Goal: Use online tool/utility: Utilize a website feature to perform a specific function

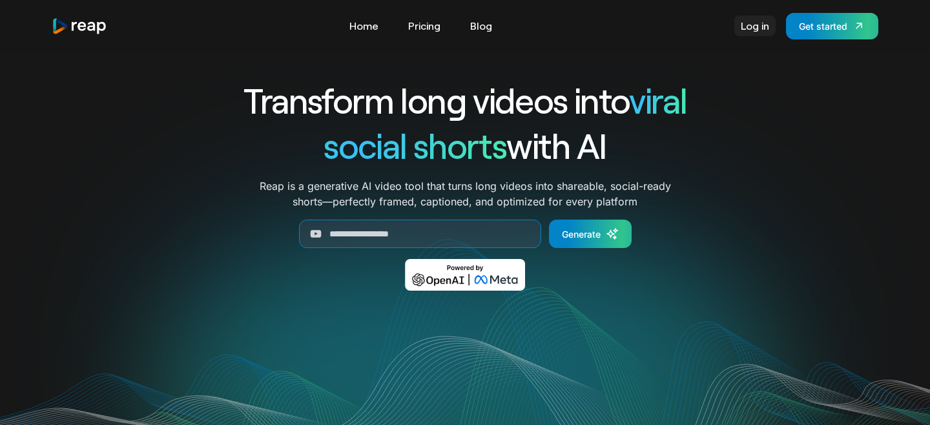
click at [745, 26] on link "Log in" at bounding box center [754, 26] width 41 height 21
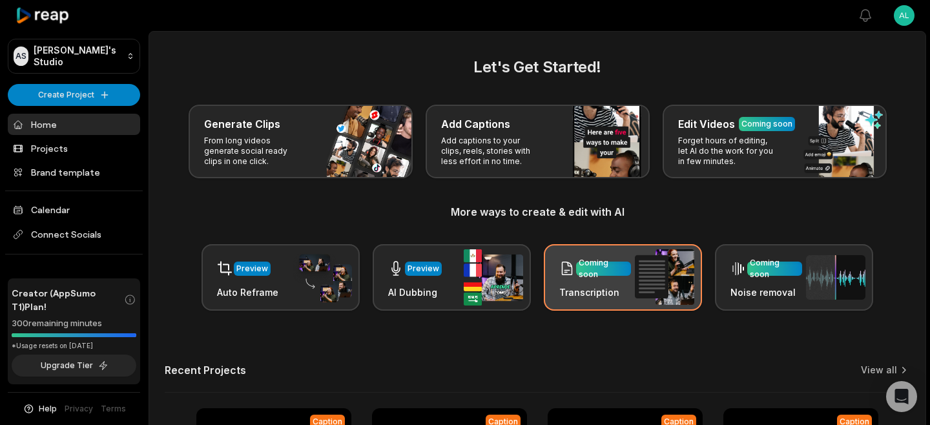
click at [562, 283] on div "Coming soon Transcription" at bounding box center [595, 277] width 72 height 44
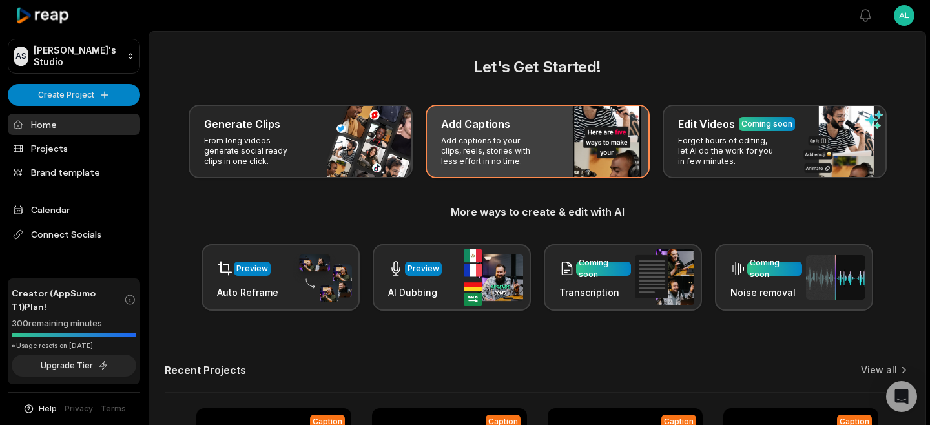
click at [504, 153] on p "Add captions to your clips, reels, stories with less effort in no time." at bounding box center [491, 151] width 100 height 31
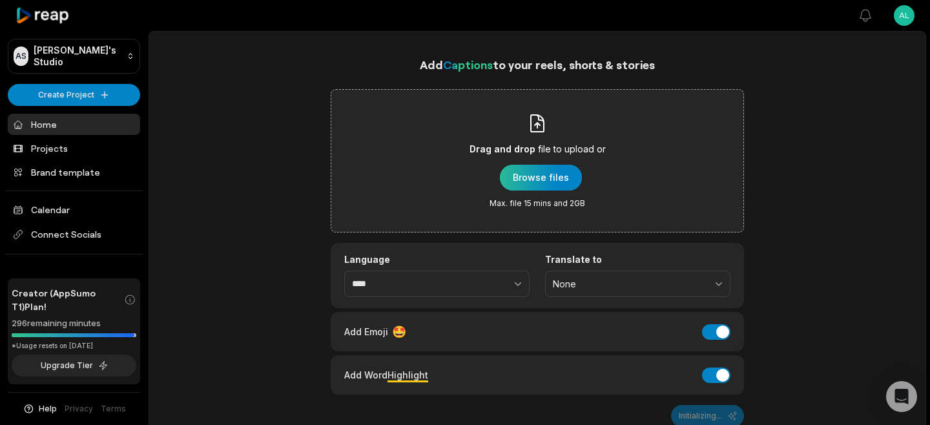
click at [527, 172] on div "button" at bounding box center [541, 178] width 82 height 26
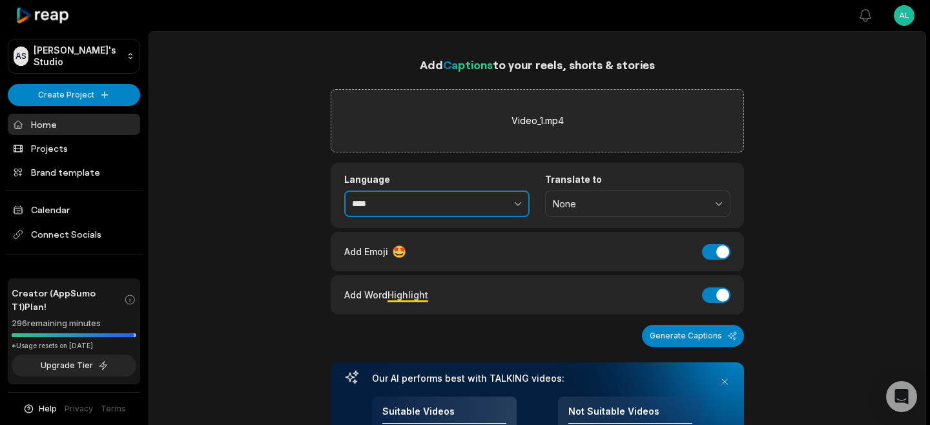
click at [483, 203] on button "button" at bounding box center [489, 204] width 79 height 27
type input "*******"
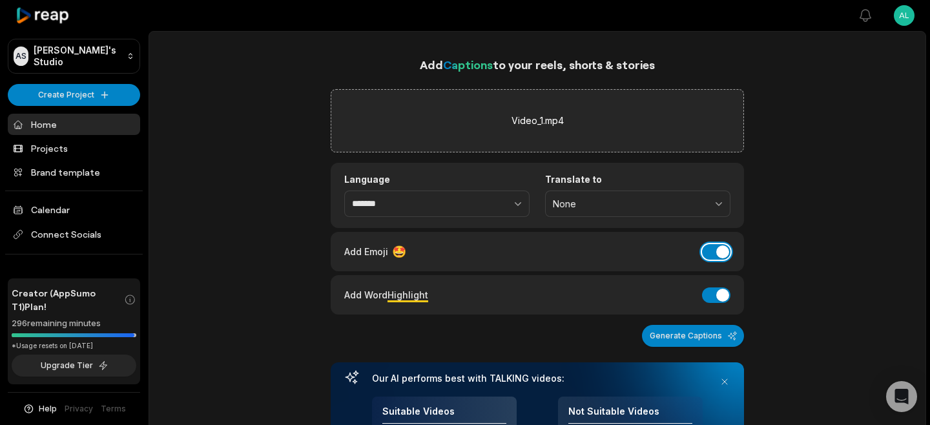
click at [715, 253] on button "Add Emoji" at bounding box center [716, 252] width 28 height 16
click at [716, 296] on button "Add Word Highlight" at bounding box center [716, 295] width 28 height 16
click at [689, 335] on button "Generate Captions" at bounding box center [693, 336] width 102 height 22
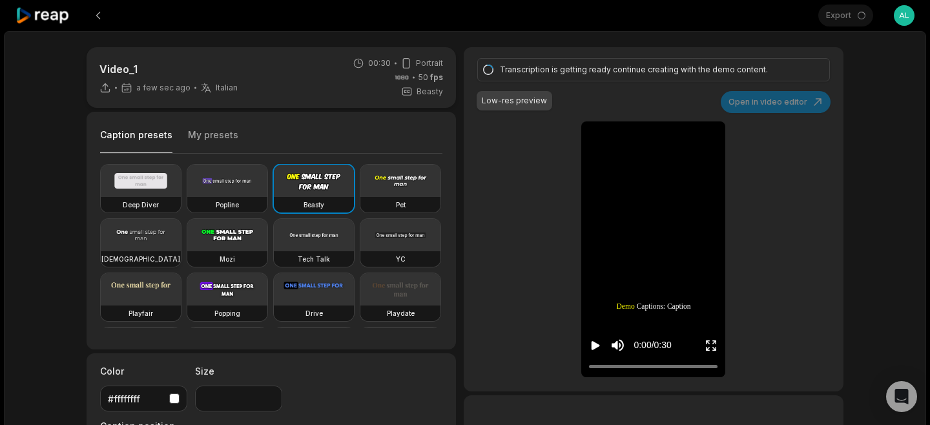
click at [152, 225] on video at bounding box center [141, 235] width 80 height 32
click at [157, 287] on video at bounding box center [141, 289] width 80 height 32
click at [226, 301] on video at bounding box center [227, 289] width 80 height 32
click at [309, 293] on video at bounding box center [314, 289] width 80 height 32
click at [393, 275] on video at bounding box center [400, 289] width 80 height 32
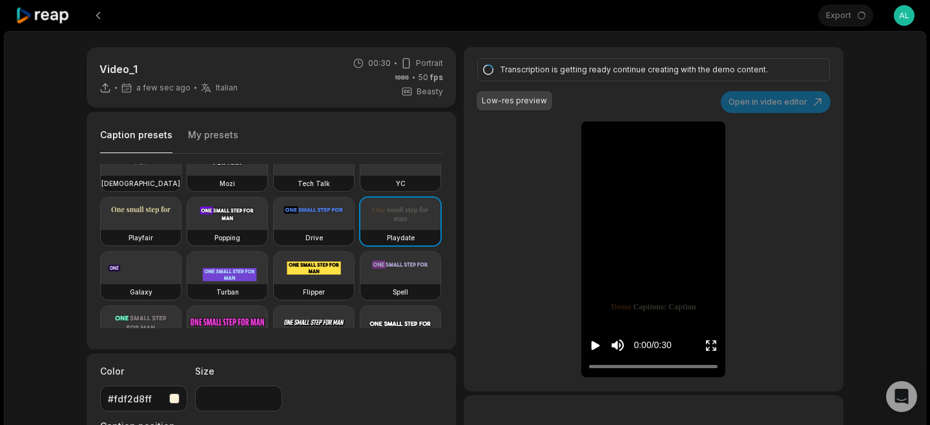
scroll to position [96, 0]
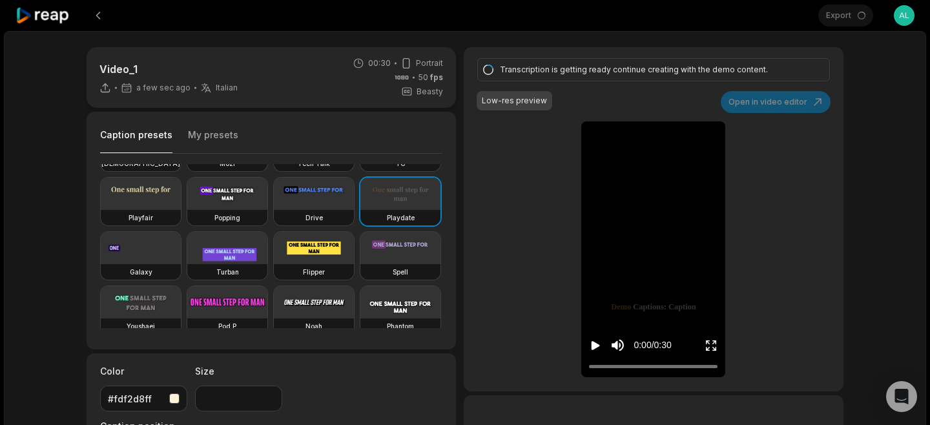
click at [326, 249] on video at bounding box center [314, 248] width 80 height 32
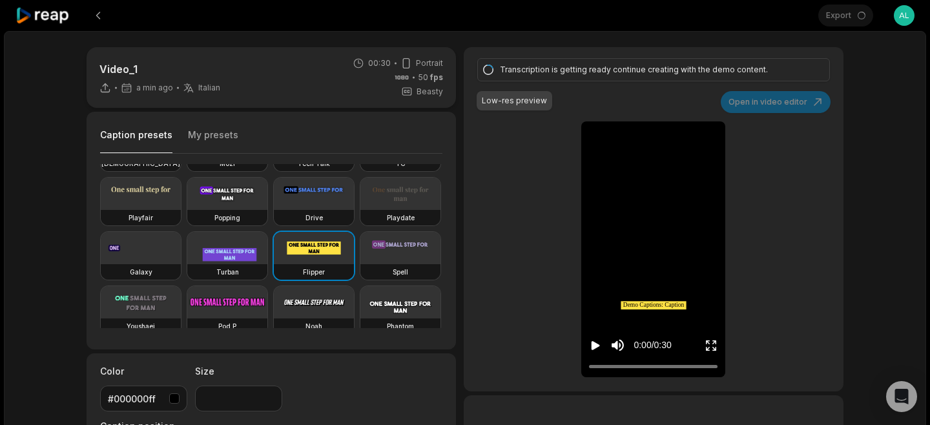
click at [232, 302] on video at bounding box center [227, 302] width 80 height 32
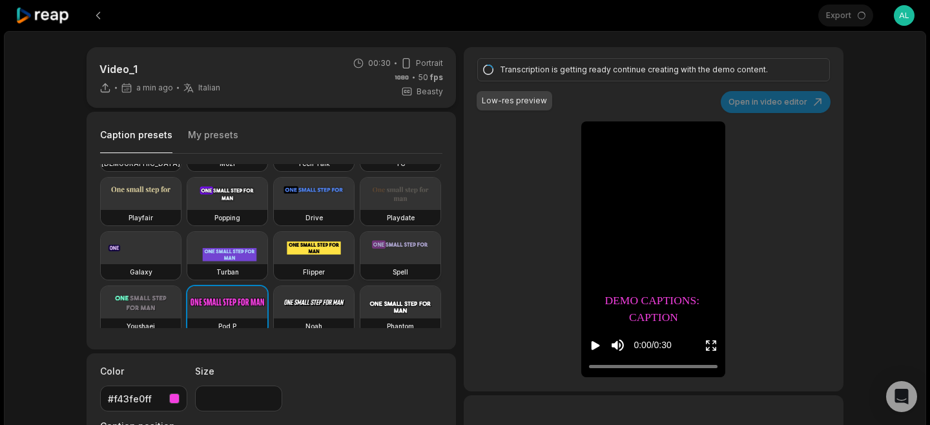
click at [391, 253] on video at bounding box center [400, 248] width 80 height 32
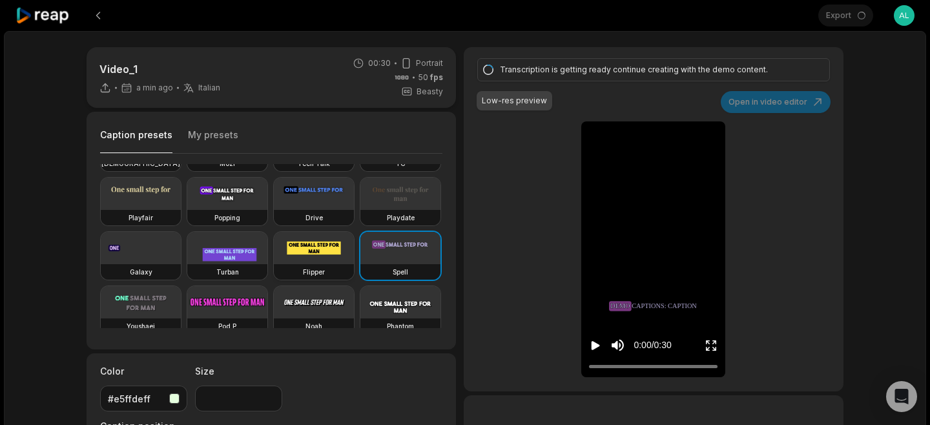
click at [318, 241] on video at bounding box center [314, 248] width 80 height 32
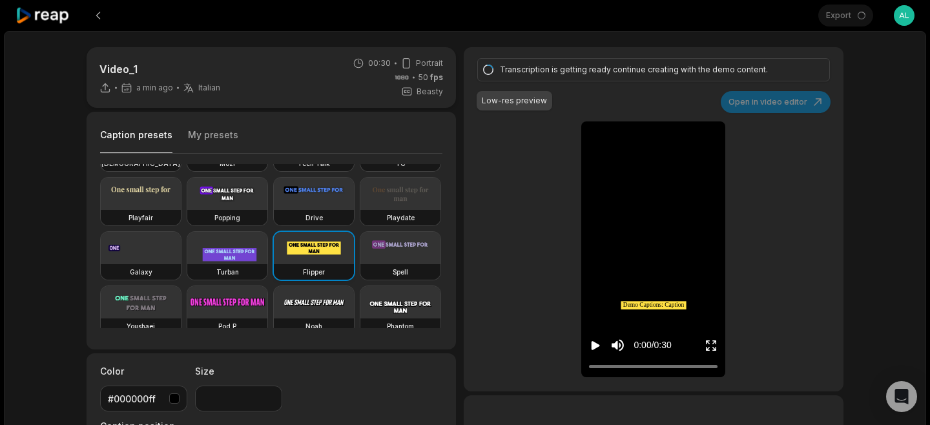
scroll to position [102, 0]
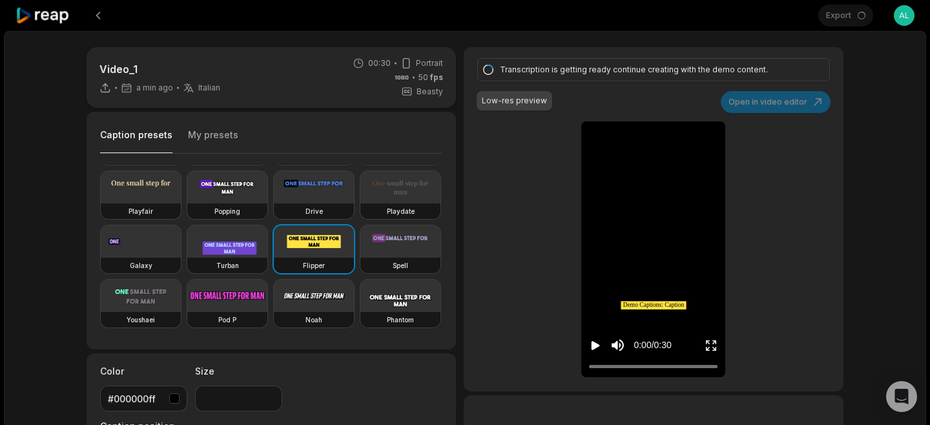
click at [388, 295] on video at bounding box center [400, 296] width 80 height 32
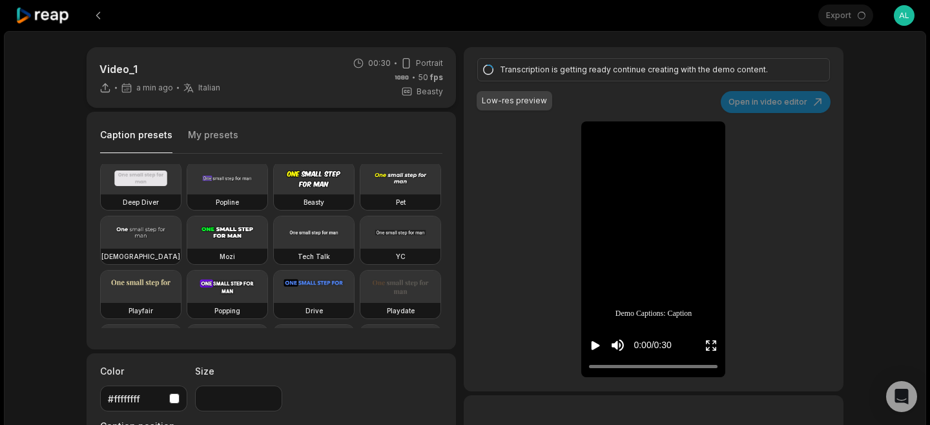
scroll to position [1, 0]
click at [304, 234] on video at bounding box center [314, 234] width 80 height 32
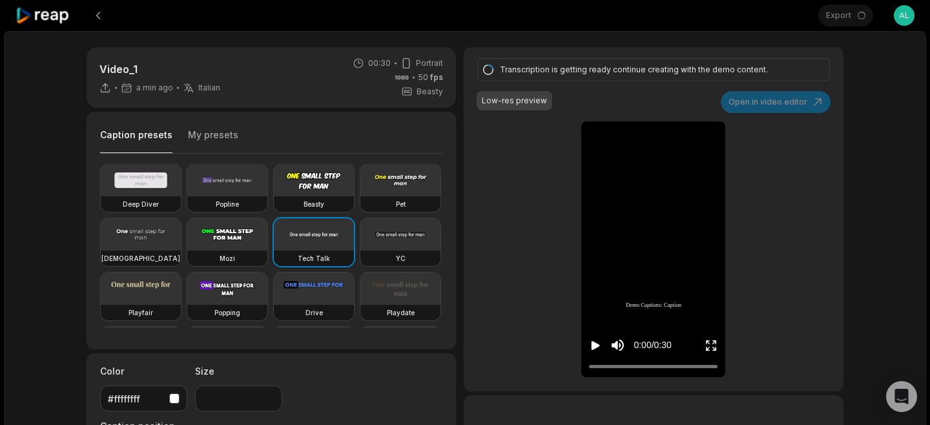
scroll to position [0, 0]
click at [272, 395] on input "**" at bounding box center [238, 399] width 87 height 26
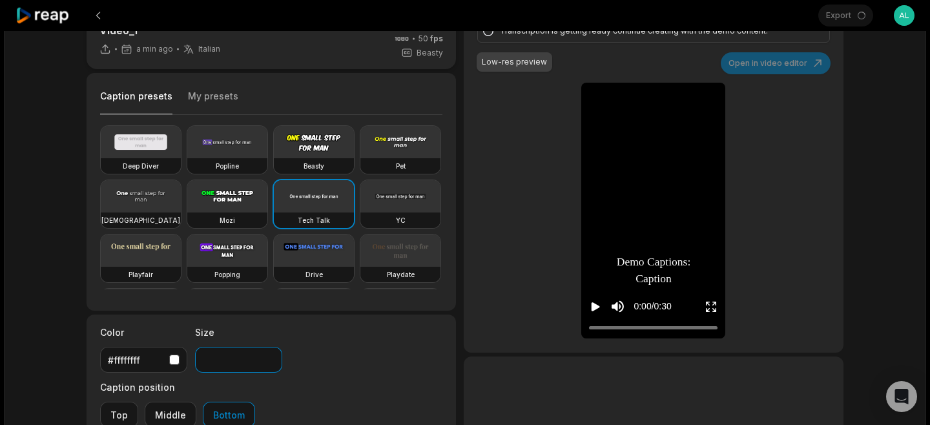
scroll to position [41, 0]
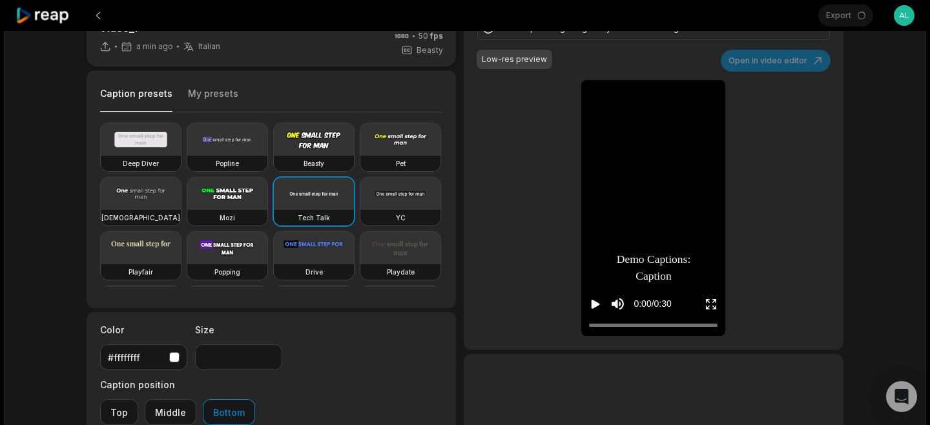
click at [241, 207] on video at bounding box center [227, 194] width 80 height 32
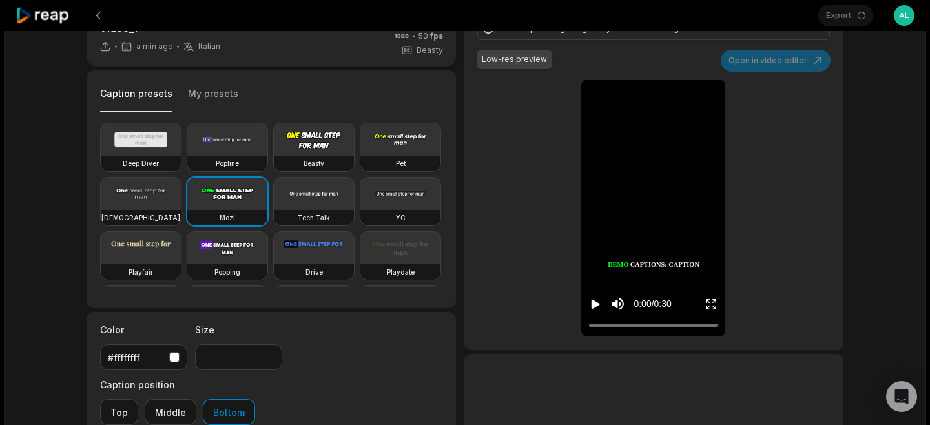
click at [379, 132] on video at bounding box center [400, 139] width 80 height 32
click at [148, 130] on video at bounding box center [141, 139] width 80 height 32
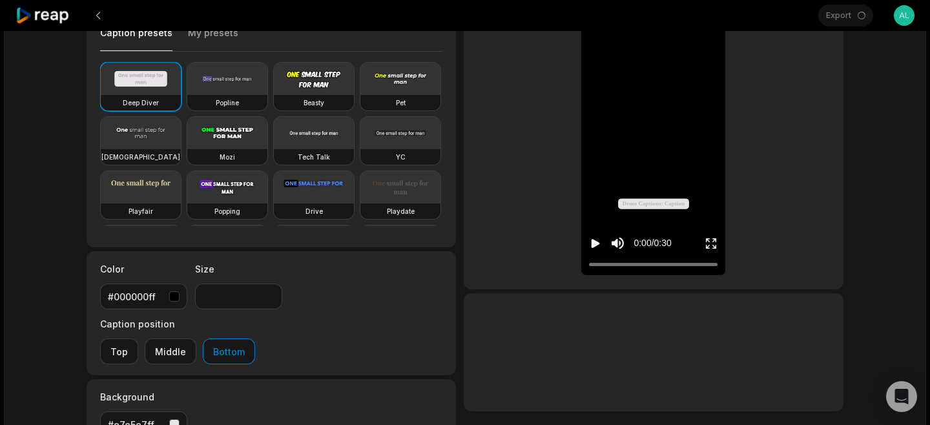
scroll to position [124, 0]
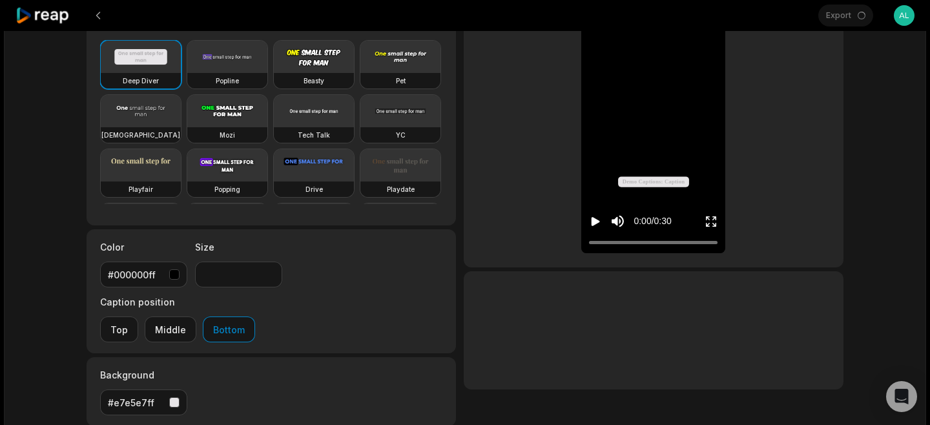
click at [592, 223] on icon "Play video" at bounding box center [595, 221] width 13 height 13
click at [592, 223] on icon "Pause video" at bounding box center [595, 221] width 13 height 13
click at [593, 218] on icon "Play video" at bounding box center [596, 221] width 8 height 9
type input "**"
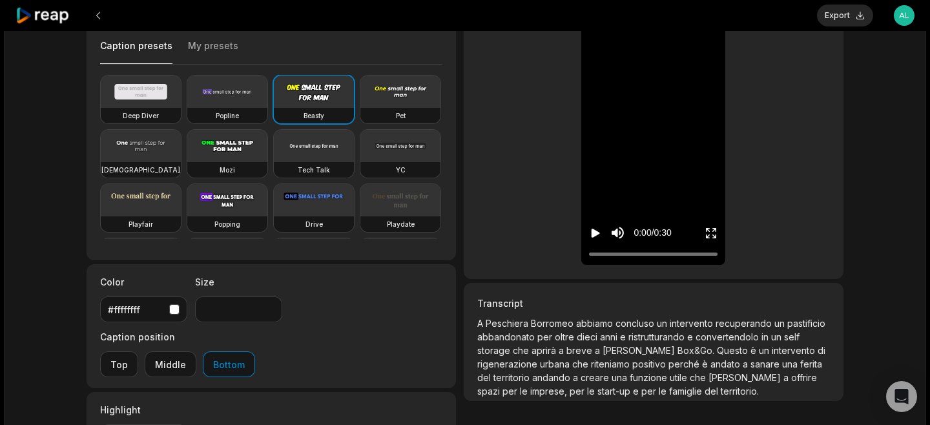
scroll to position [98, 0]
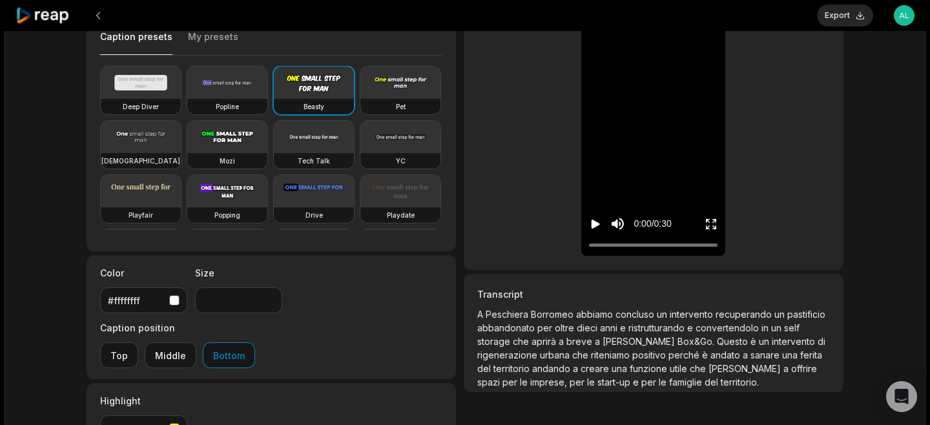
click at [175, 423] on div "button" at bounding box center [174, 428] width 10 height 10
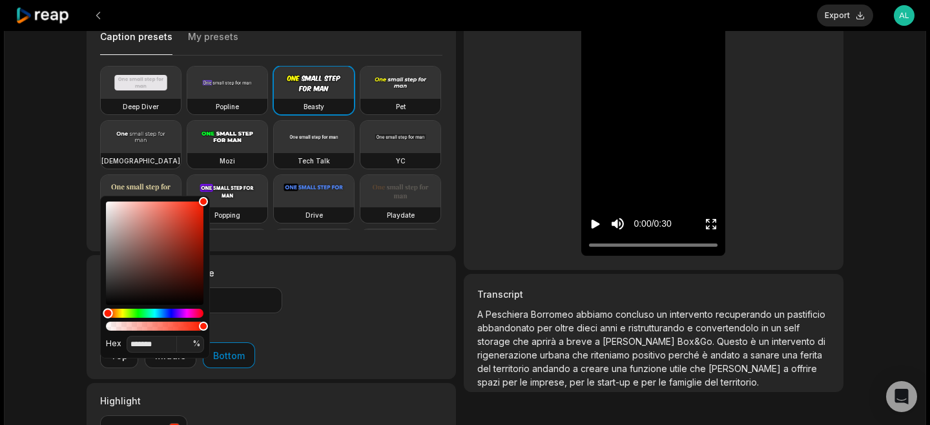
type input "*******"
drag, startPoint x: 118, startPoint y: 313, endPoint x: 99, endPoint y: 314, distance: 18.8
click at [100, 313] on div "Hex ******* *** %" at bounding box center [155, 277] width 110 height 163
click at [311, 383] on div "Highlight #ff0000" at bounding box center [271, 417] width 369 height 69
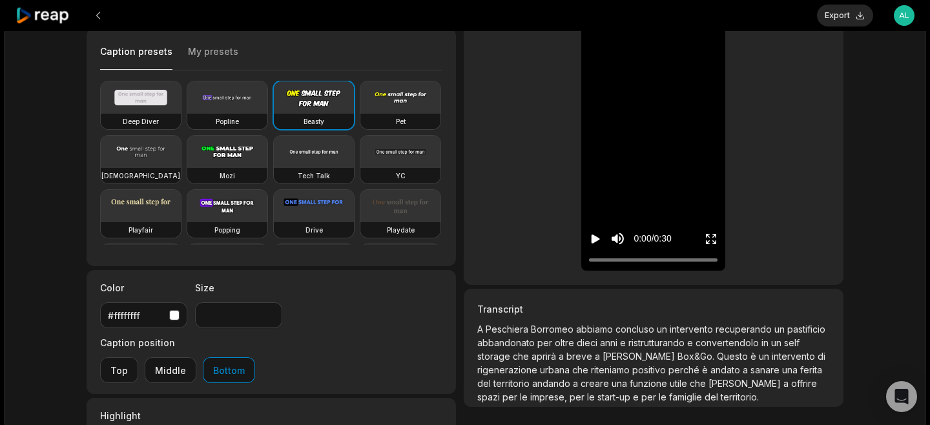
scroll to position [56, 0]
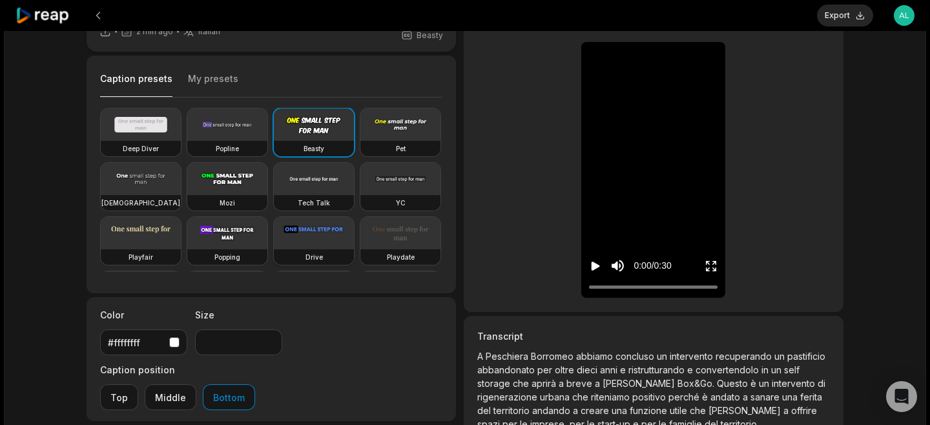
click at [315, 238] on video at bounding box center [314, 233] width 80 height 32
click at [595, 269] on icon "Play video" at bounding box center [596, 266] width 8 height 9
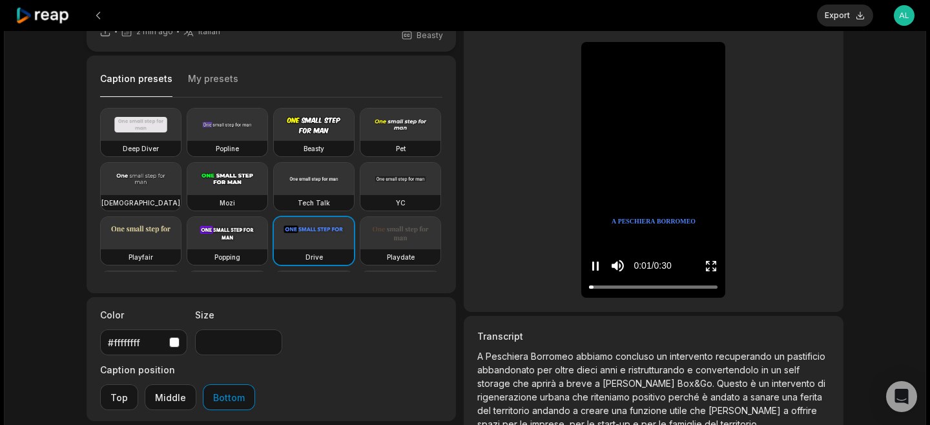
click at [595, 269] on icon "Pause video" at bounding box center [595, 266] width 13 height 13
click at [595, 269] on icon "Play video" at bounding box center [596, 266] width 8 height 9
click at [238, 240] on video at bounding box center [227, 233] width 80 height 32
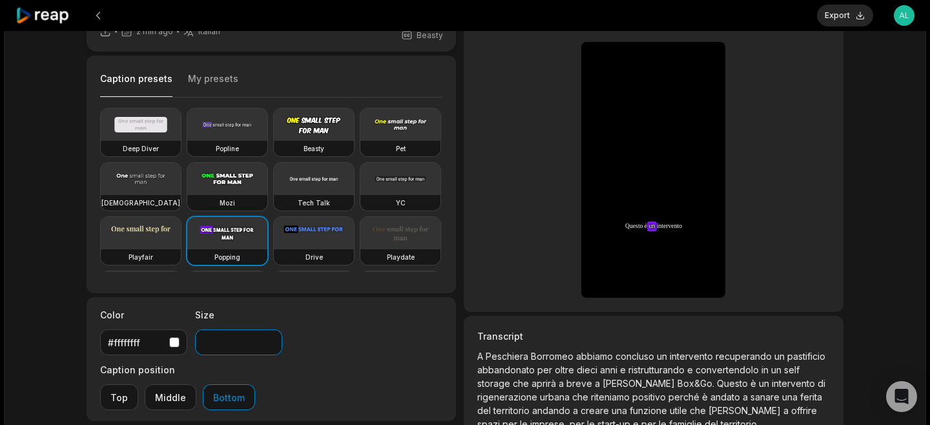
click at [270, 341] on input "**" at bounding box center [238, 342] width 87 height 26
click at [270, 338] on input "**" at bounding box center [238, 342] width 87 height 26
click at [856, 14] on button "Export" at bounding box center [845, 16] width 56 height 22
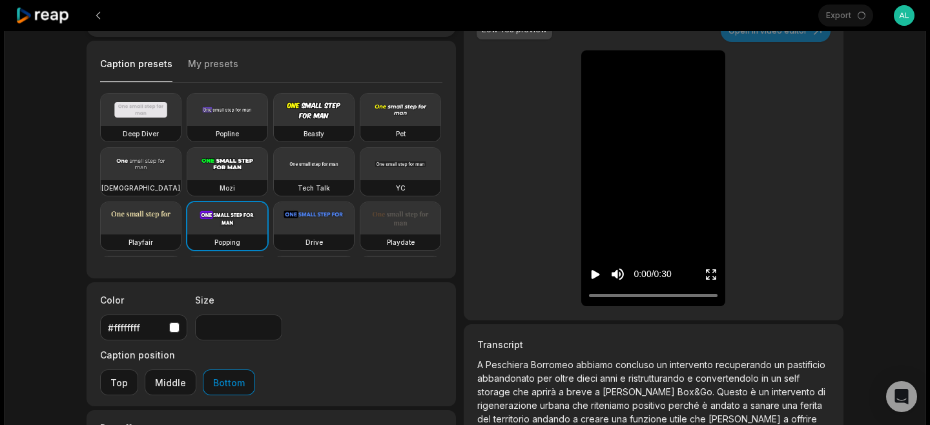
scroll to position [68, 0]
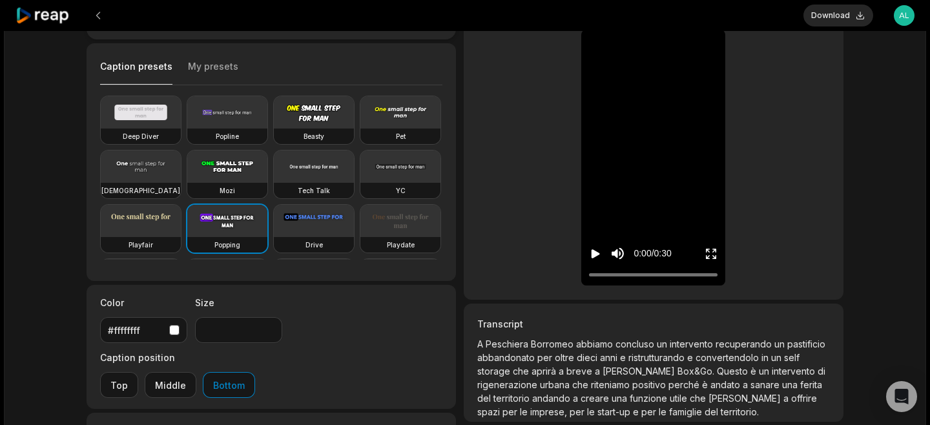
type input "**"
click at [849, 14] on button "Download" at bounding box center [838, 16] width 70 height 22
